Goal: Information Seeking & Learning: Learn about a topic

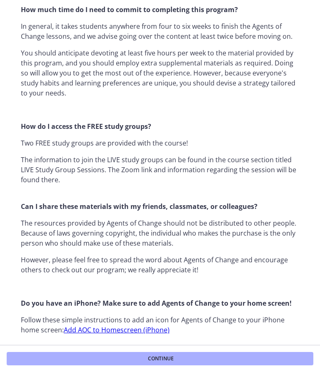
click at [217, 364] on button "Continue" at bounding box center [160, 358] width 307 height 13
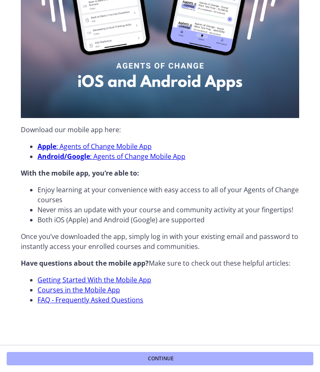
click at [212, 357] on button "Continue" at bounding box center [160, 358] width 307 height 13
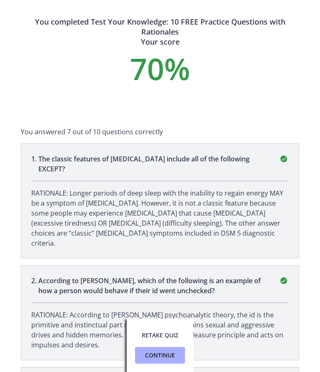
click at [165, 355] on span "Continue" at bounding box center [160, 355] width 30 height 10
